Goal: Transaction & Acquisition: Book appointment/travel/reservation

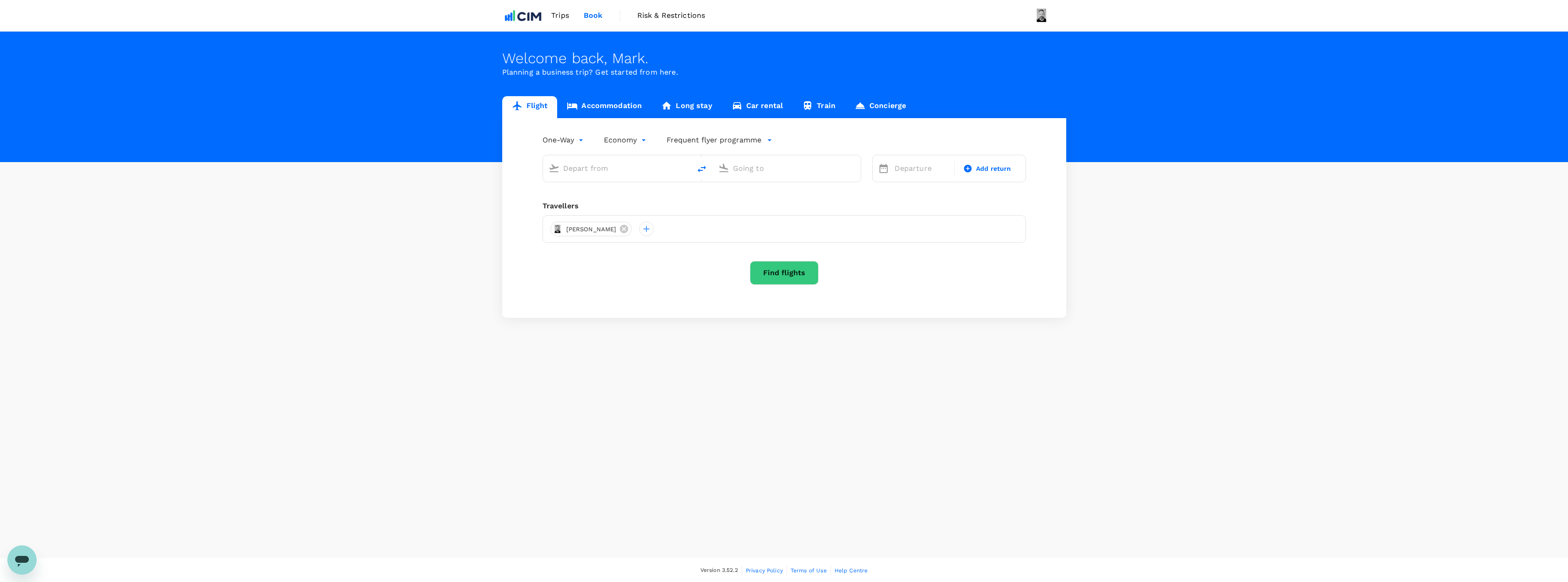
type input "roundtrip"
type input "premium-economy"
type input "[GEOGRAPHIC_DATA], [GEOGRAPHIC_DATA] (any)"
click at [754, 171] on input "Vilnius Intl (VNO)" at bounding box center [787, 168] width 108 height 14
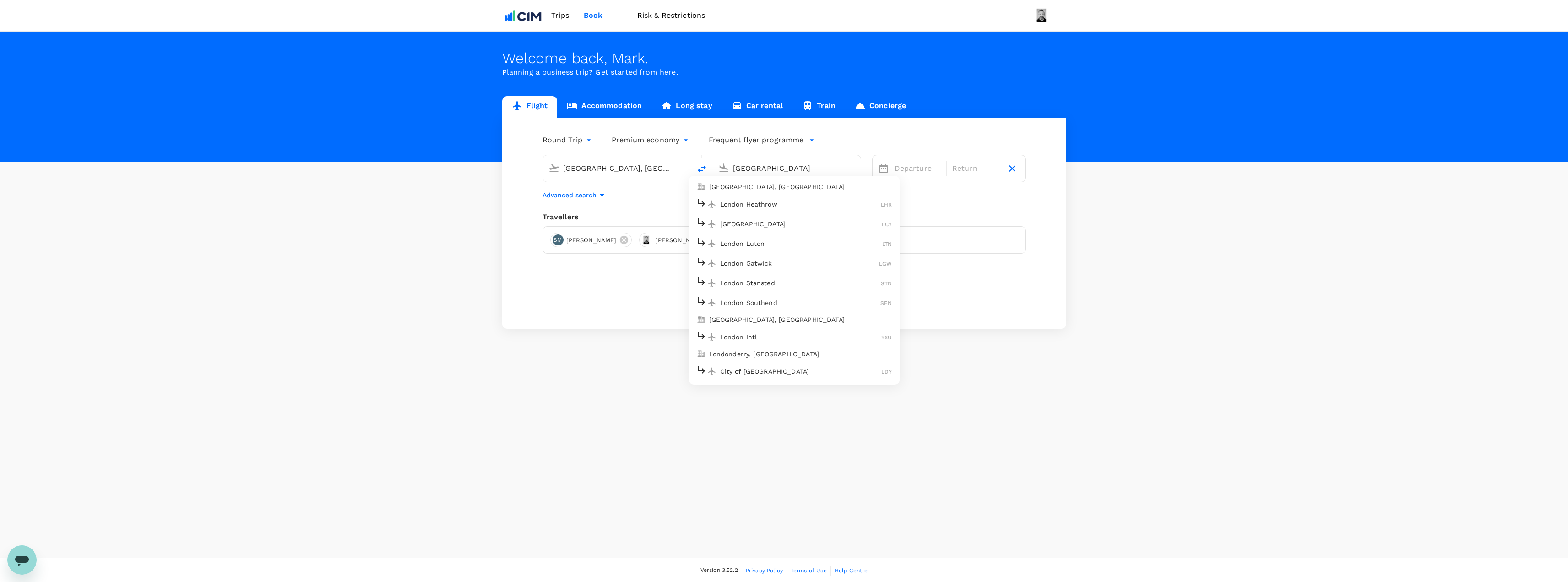
click at [756, 205] on p "London Heathrow" at bounding box center [800, 204] width 161 height 9
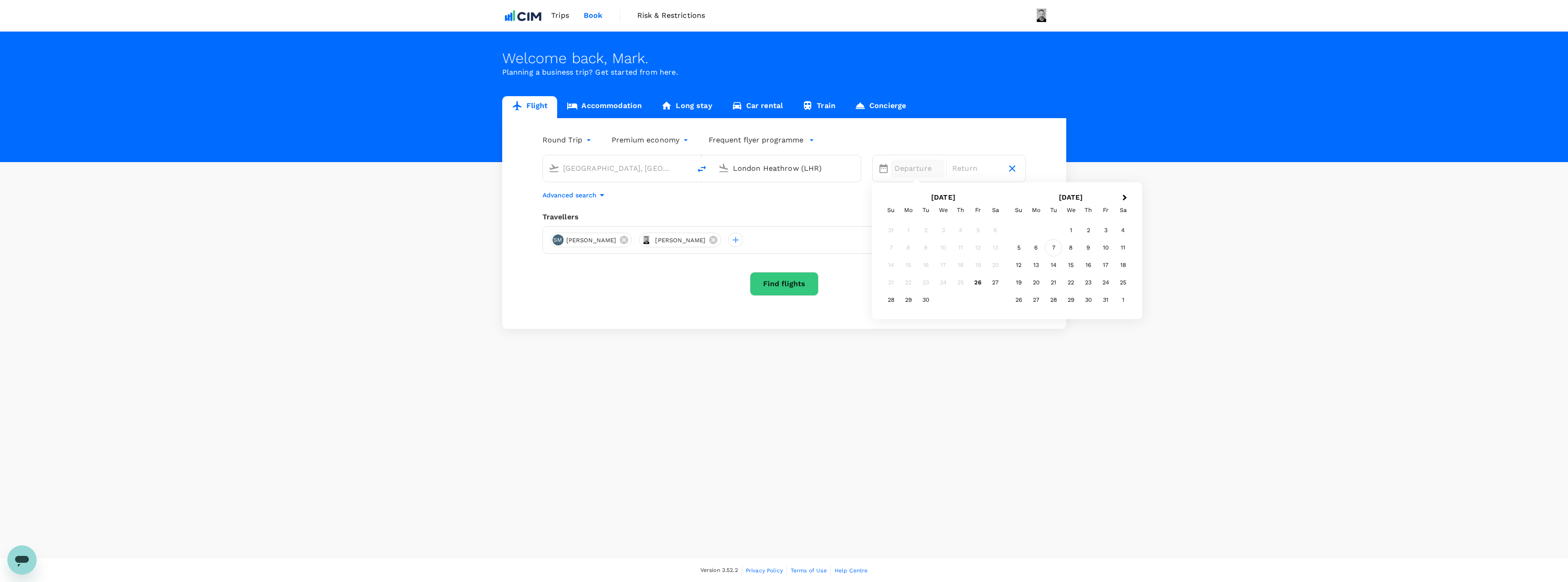
type input "London Heathrow (LHR)"
click at [1048, 247] on div "7" at bounding box center [1053, 248] width 18 height 18
click at [948, 248] on div "8" at bounding box center [943, 248] width 18 height 18
click at [620, 237] on icon at bounding box center [624, 240] width 9 height 9
click at [783, 284] on button "Find flights" at bounding box center [784, 284] width 69 height 24
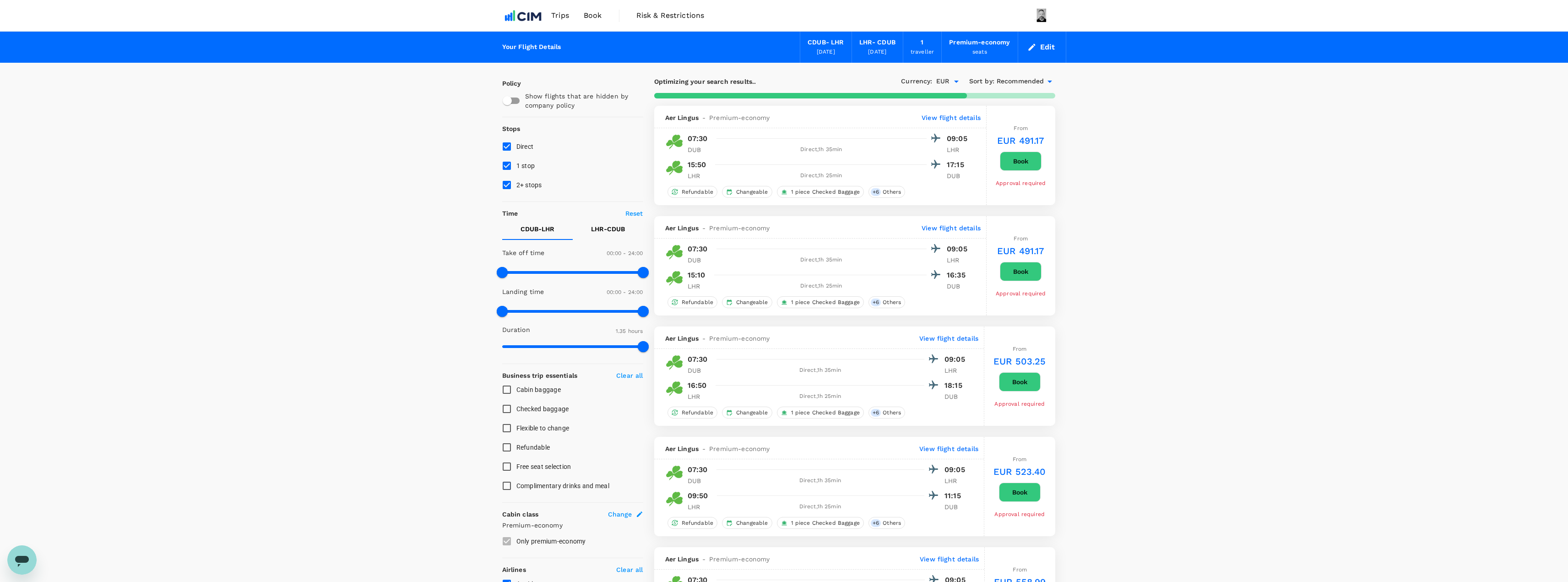
type input "540"
checkbox input "false"
type input "1135"
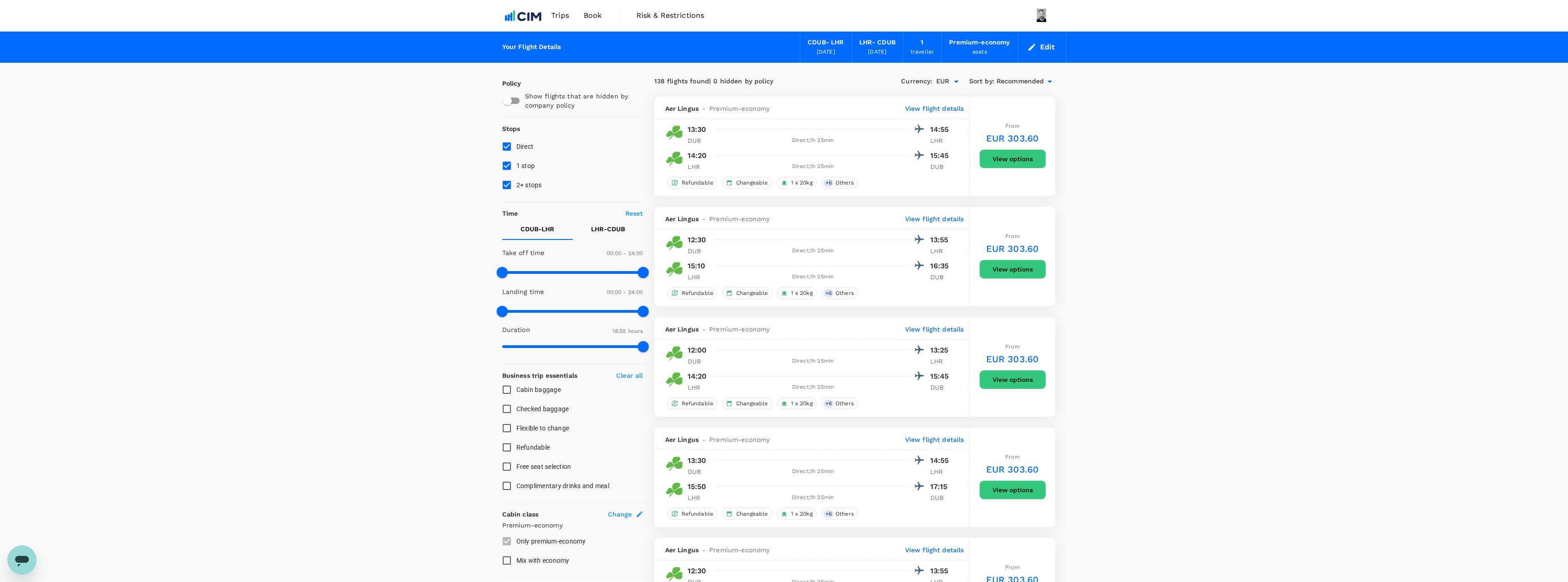
click at [508, 182] on input "2+ stops" at bounding box center [507, 185] width 19 height 19
checkbox input "false"
click at [506, 168] on input "1 stop" at bounding box center [507, 166] width 19 height 19
checkbox input "false"
type input "EUR"
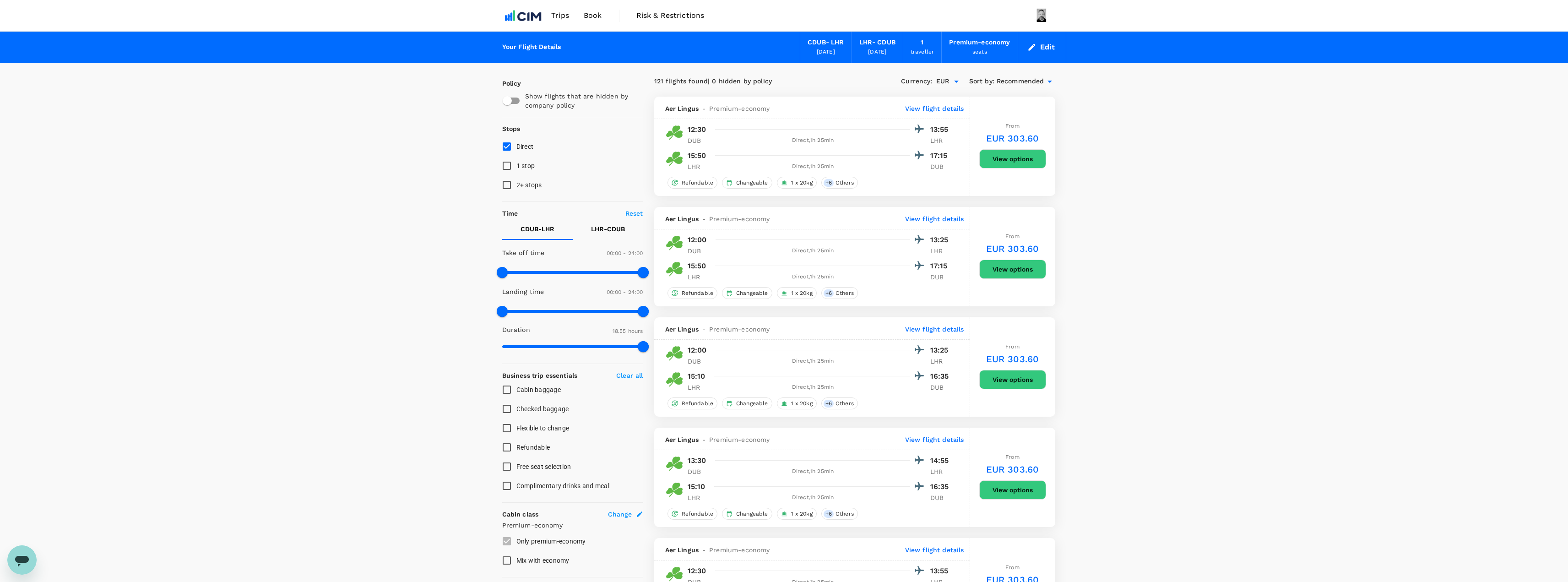
click at [830, 51] on div "07 Oct 2025" at bounding box center [826, 52] width 18 height 9
click at [1034, 47] on icon "button" at bounding box center [1032, 47] width 9 height 9
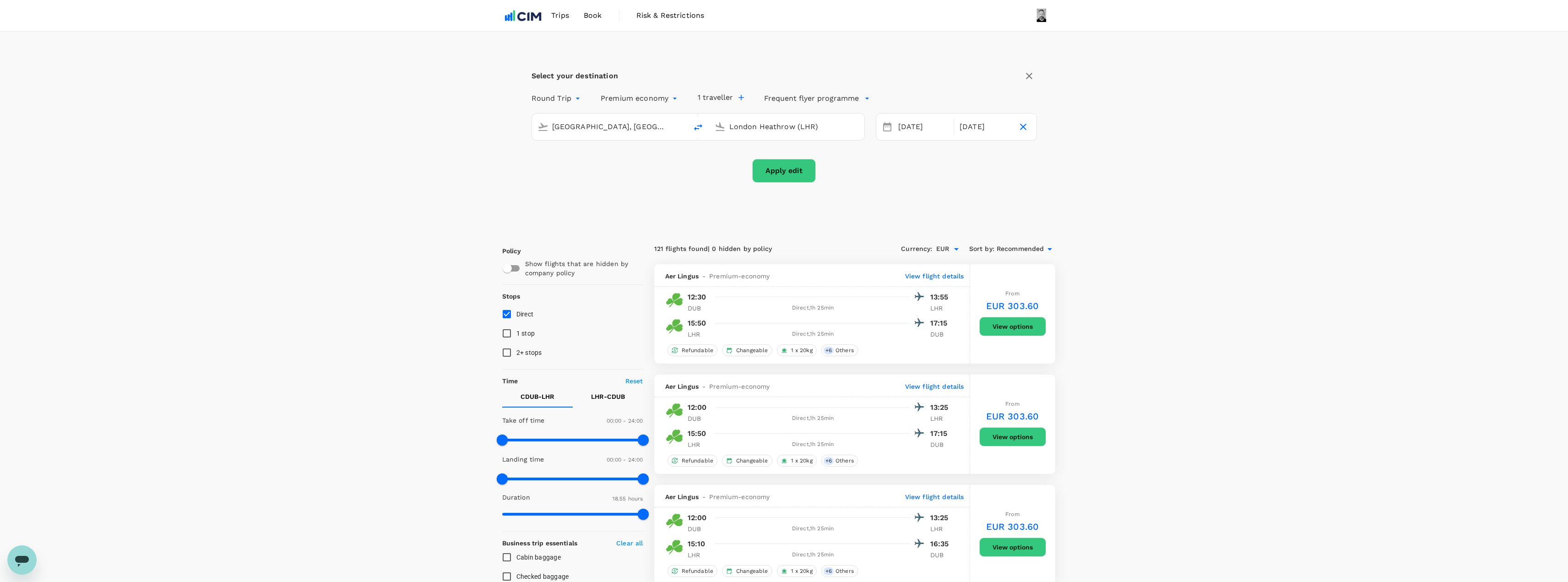
type input "[GEOGRAPHIC_DATA], [GEOGRAPHIC_DATA] (any)"
type input "London Heathrow (LHR)"
type input "[GEOGRAPHIC_DATA], [GEOGRAPHIC_DATA] (any)"
type input "London Heathrow (LHR)"
click at [771, 129] on input "London Heathrow (LHR)" at bounding box center [787, 126] width 116 height 14
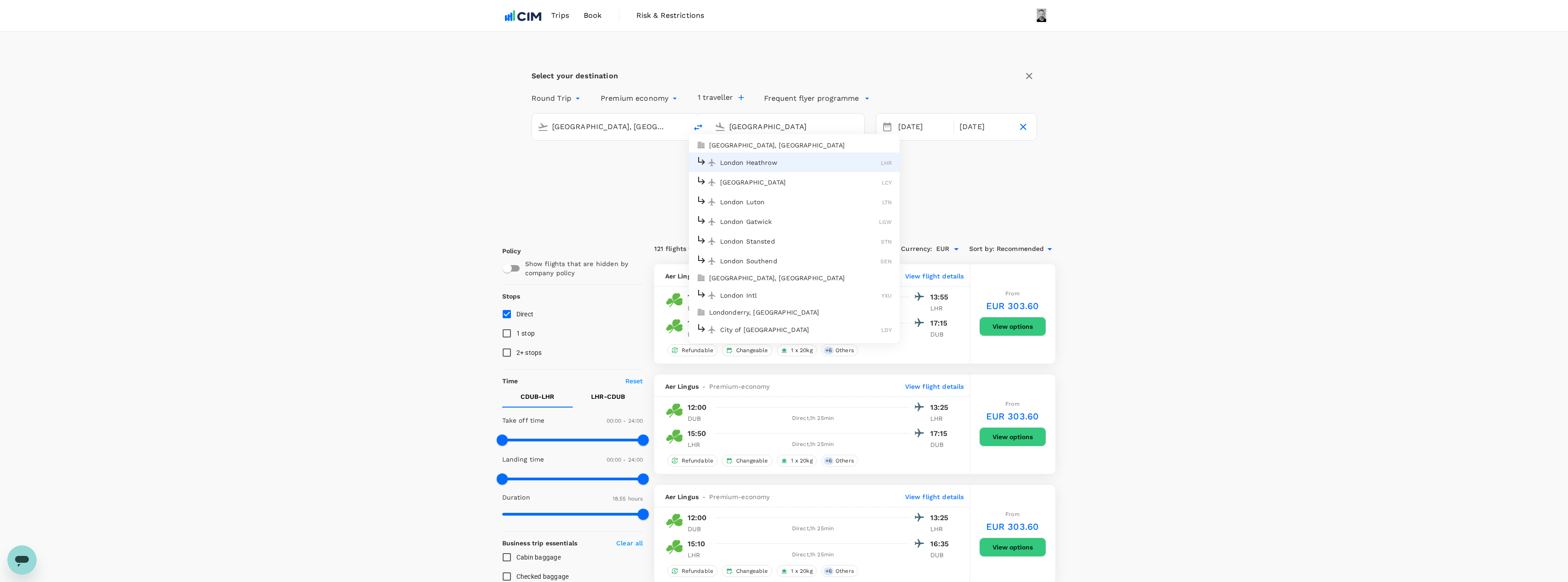
click at [760, 223] on p "London Gatwick" at bounding box center [800, 222] width 159 height 9
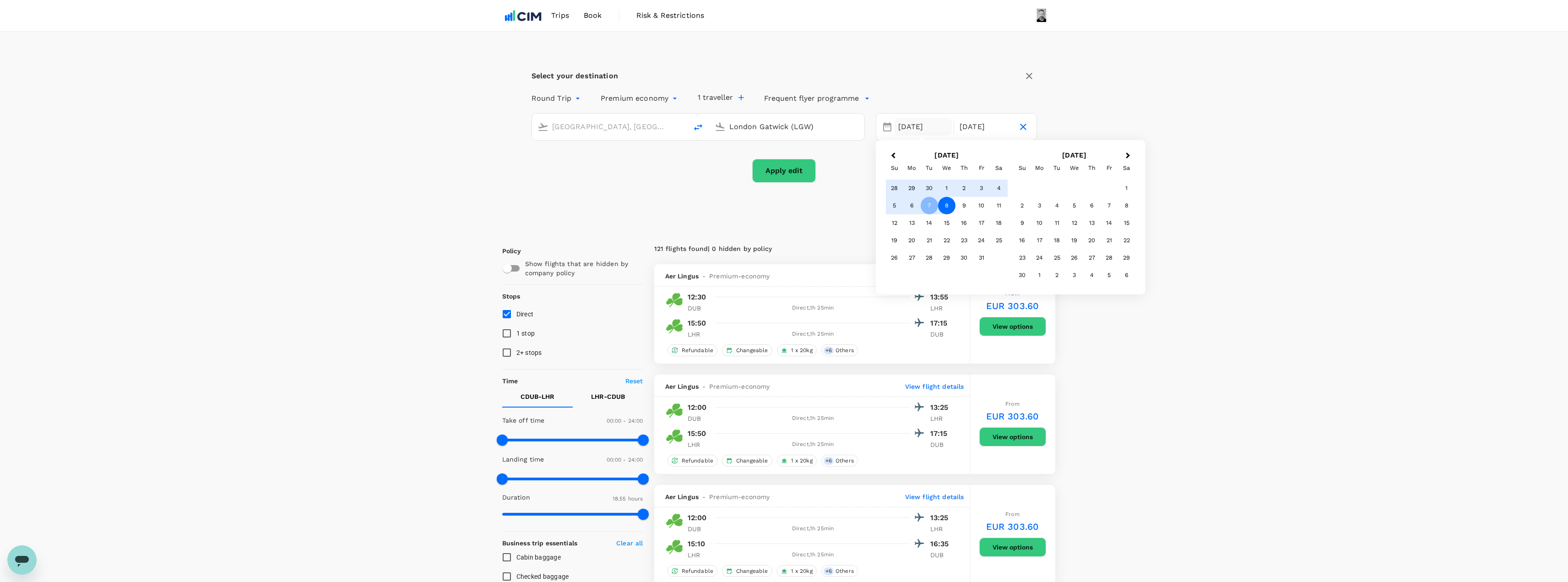
type input "London Gatwick (LGW)"
click at [789, 173] on button "Apply edit" at bounding box center [784, 170] width 64 height 24
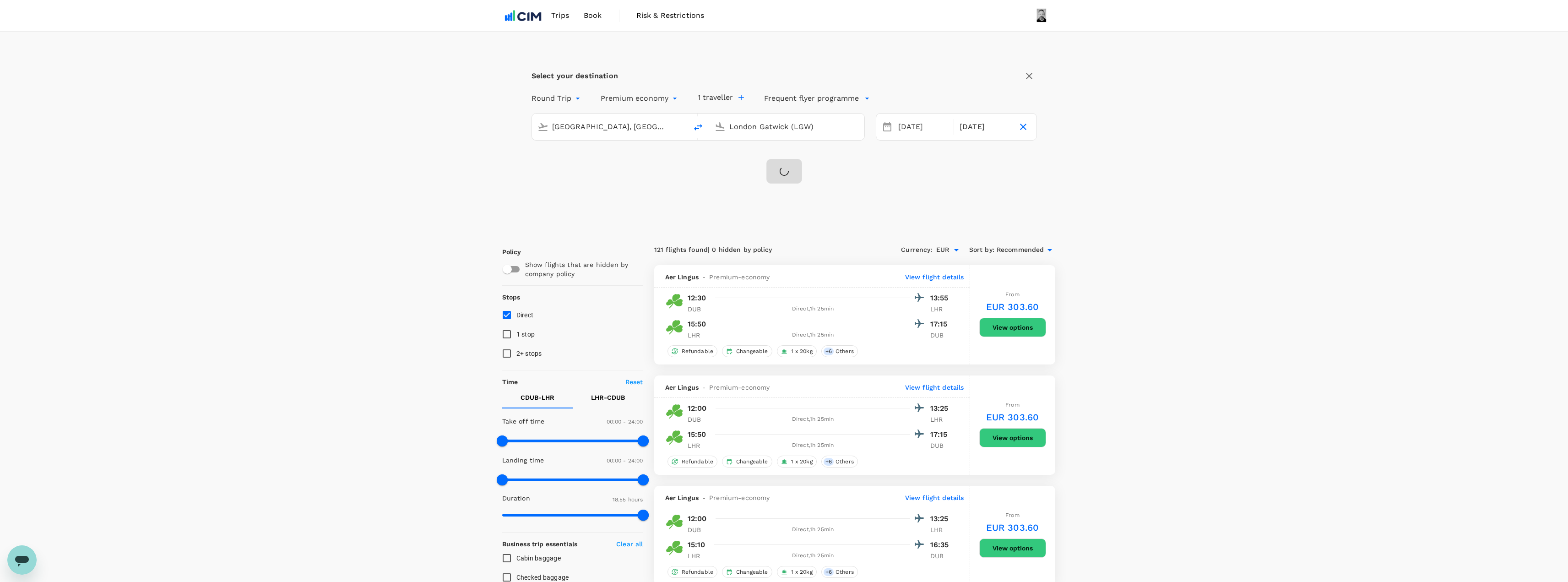
checkbox input "false"
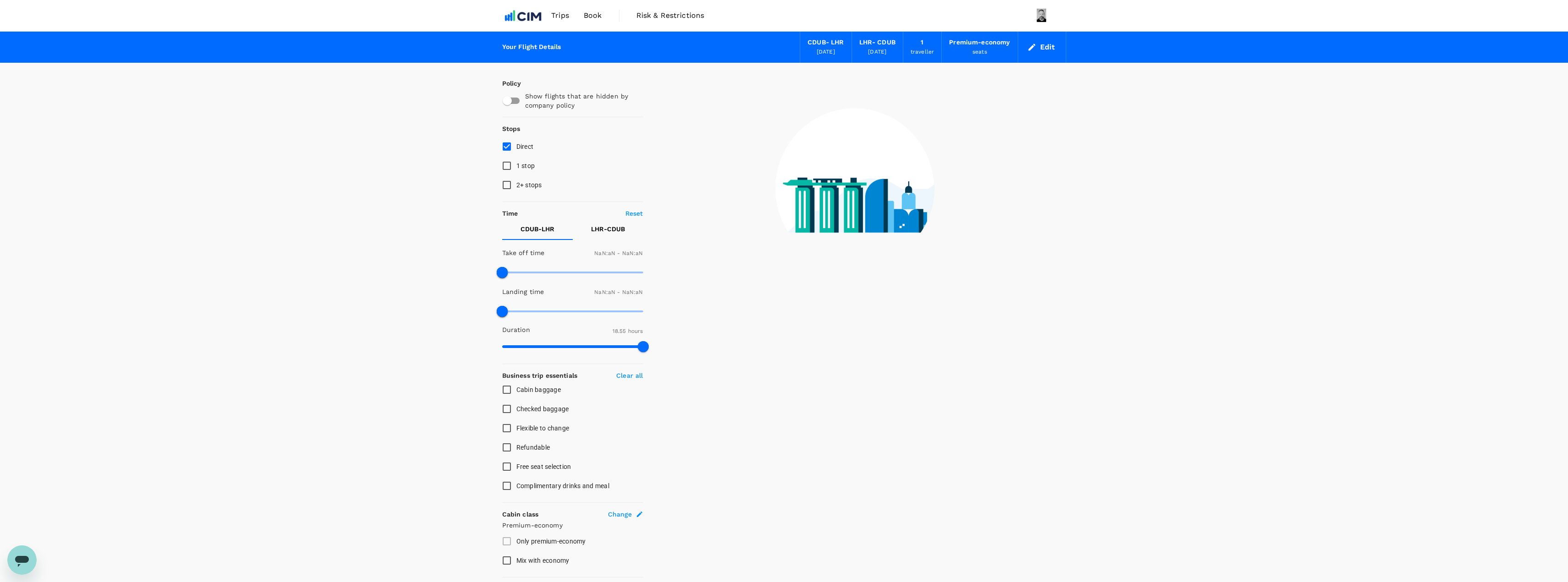
type input "1440"
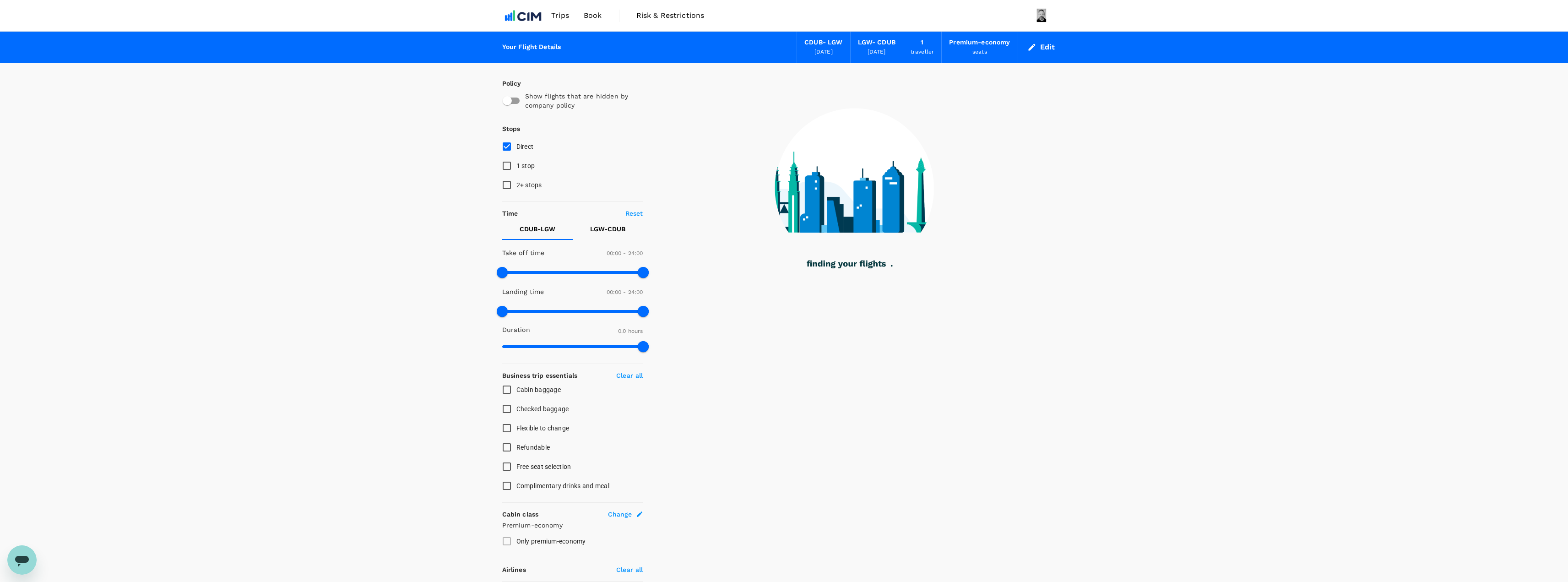
checkbox input "true"
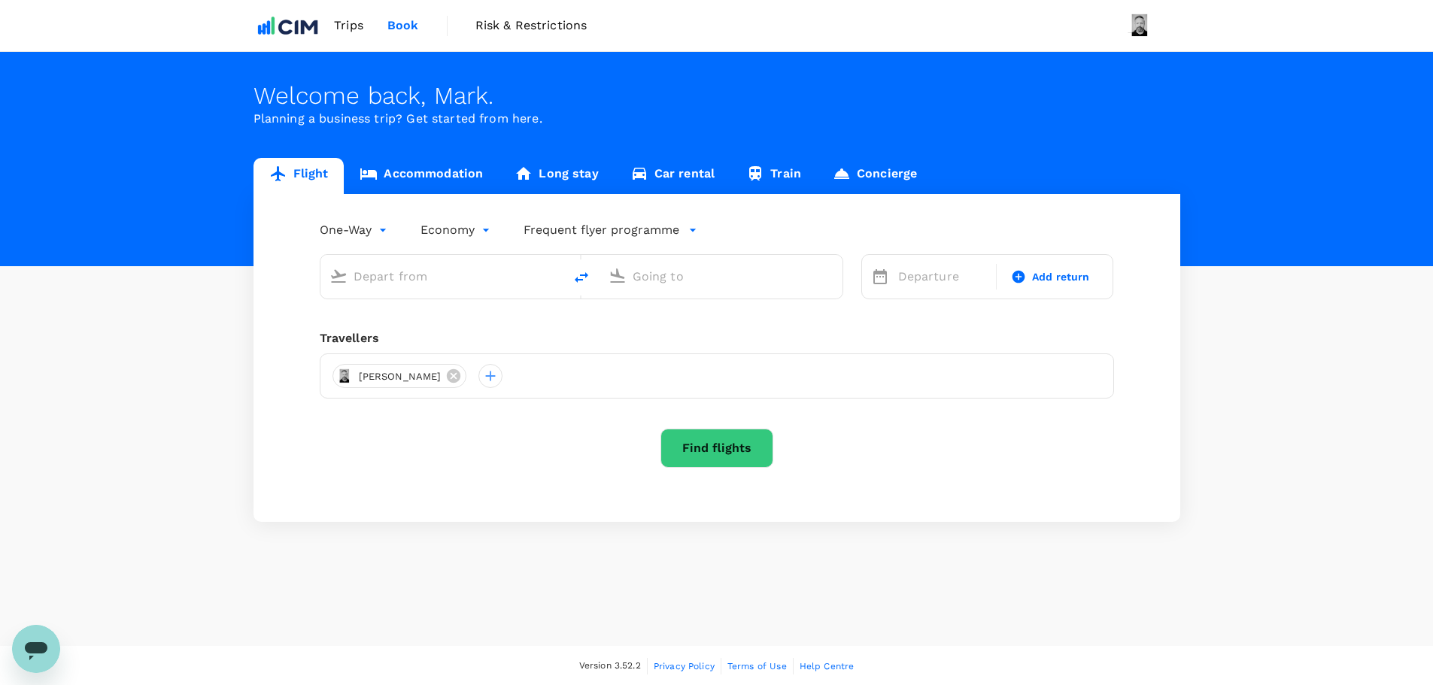
type input "roundtrip"
type input "premium-economy"
type input "[GEOGRAPHIC_DATA], [GEOGRAPHIC_DATA] (any)"
type input "Vilnius Intl (VNO)"
